Goal: Navigation & Orientation: Understand site structure

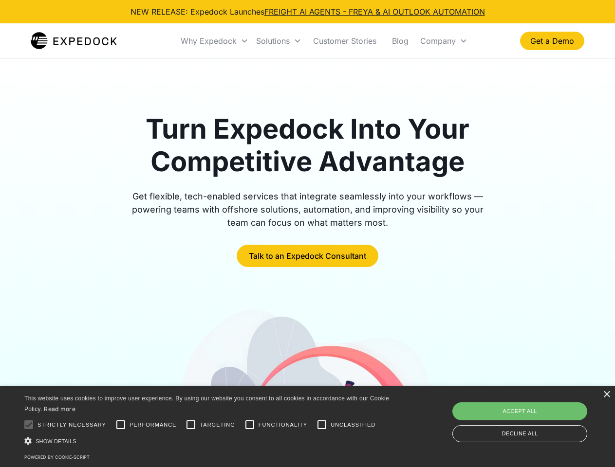
click at [215, 41] on div "Why Expedock" at bounding box center [209, 41] width 56 height 10
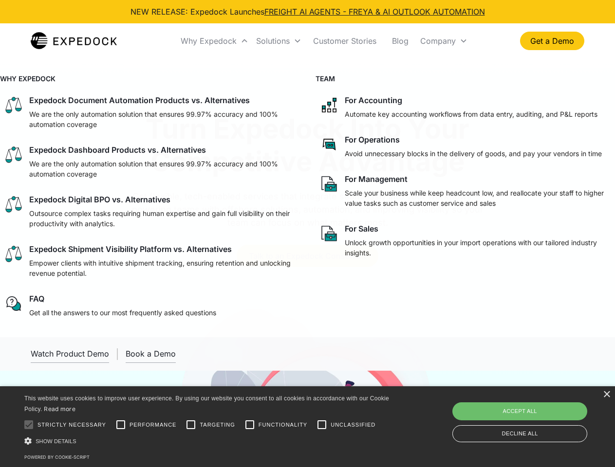
click at [278, 41] on div "Solutions" at bounding box center [273, 41] width 34 height 10
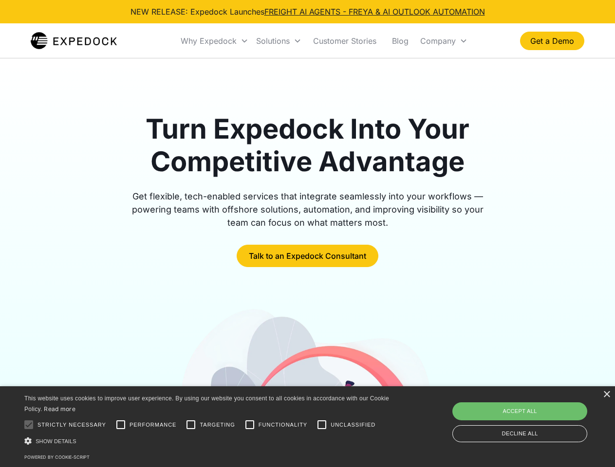
click at [444, 41] on div "Company" at bounding box center [438, 41] width 36 height 10
click at [29, 425] on div at bounding box center [28, 424] width 19 height 19
click at [121, 425] on input "Performance" at bounding box center [120, 424] width 19 height 19
checkbox input "true"
click at [191, 425] on input "Targeting" at bounding box center [190, 424] width 19 height 19
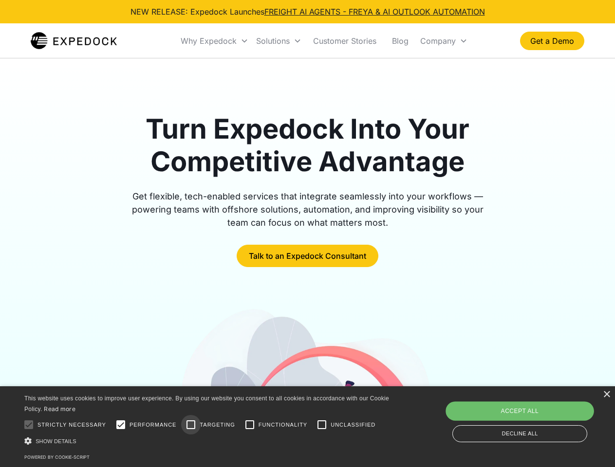
checkbox input "true"
click at [250, 425] on input "Functionality" at bounding box center [249, 424] width 19 height 19
checkbox input "true"
click at [322, 425] on input "Unclassified" at bounding box center [321, 424] width 19 height 19
checkbox input "true"
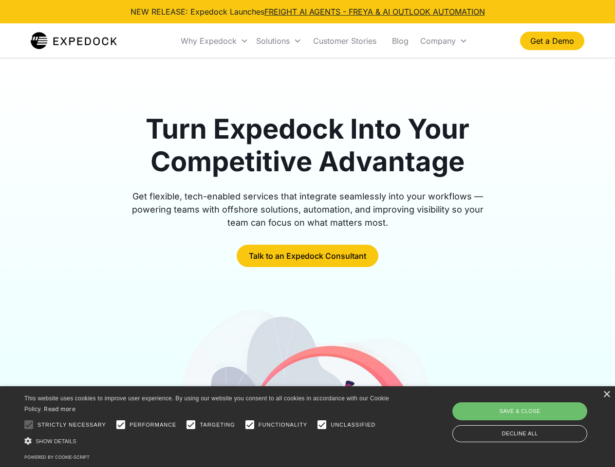
click at [208, 441] on div "Show details Hide details" at bounding box center [208, 441] width 368 height 10
